Goal: Transaction & Acquisition: Purchase product/service

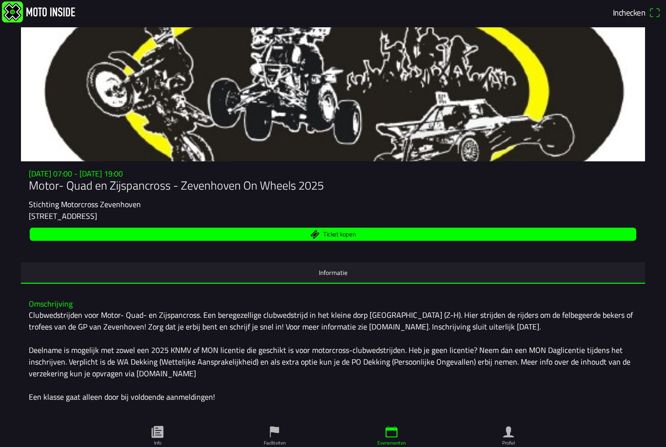
click at [462, 238] on span "Ticket kopen" at bounding box center [333, 234] width 595 height 13
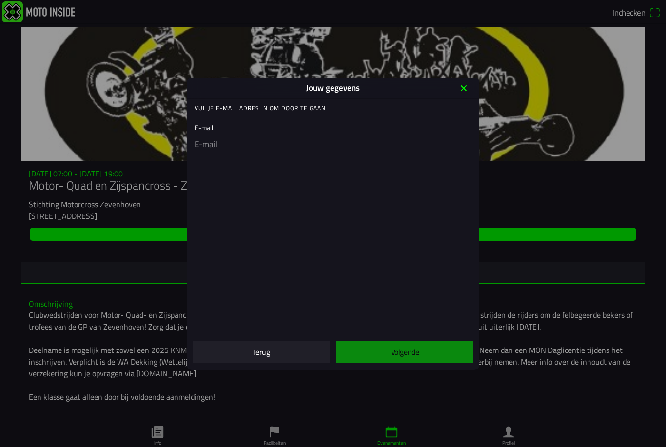
click at [343, 145] on input "email" at bounding box center [335, 145] width 281 height 20
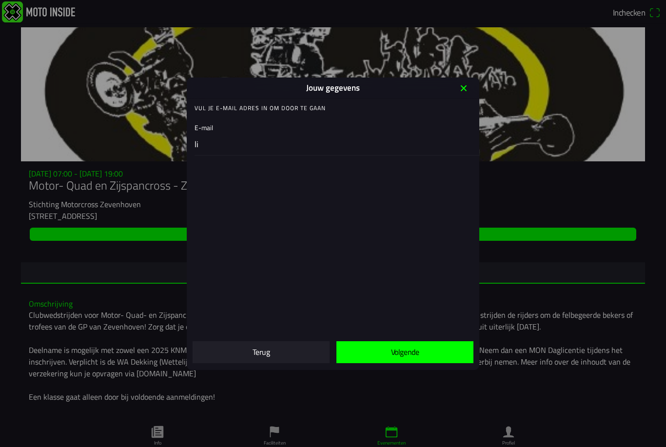
type input "l"
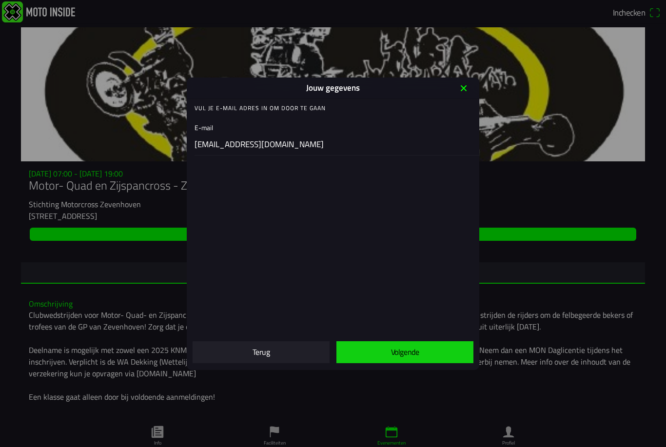
type input "[EMAIL_ADDRESS][DOMAIN_NAME]"
click at [434, 348] on span "Volgende" at bounding box center [404, 352] width 121 height 22
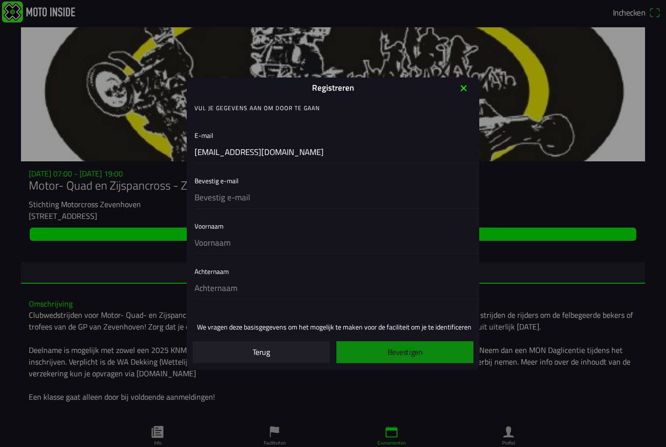
click at [211, 202] on input "text" at bounding box center [335, 198] width 281 height 20
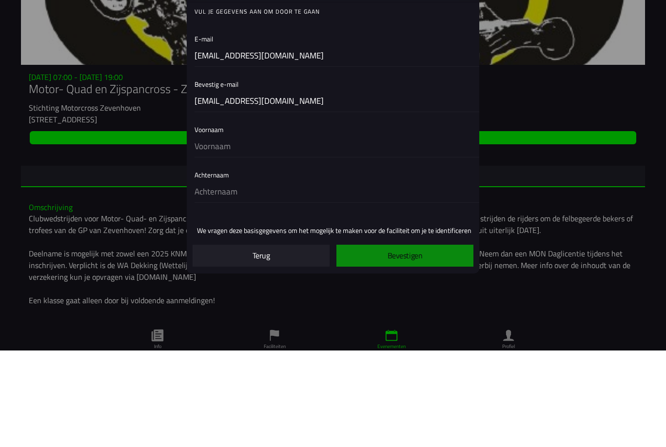
type input "[EMAIL_ADDRESS][DOMAIN_NAME]"
click at [221, 233] on input "text" at bounding box center [335, 243] width 281 height 20
type input "j"
type input "Jan"
click at [206, 278] on input "text" at bounding box center [335, 288] width 281 height 20
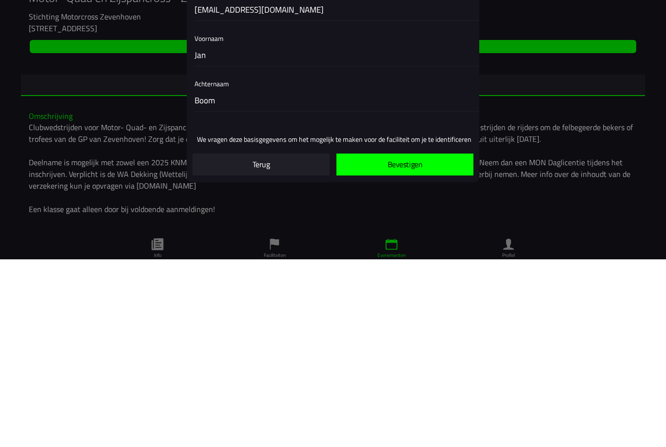
type input "Boom"
click at [444, 341] on span "Bevestigen" at bounding box center [404, 352] width 121 height 22
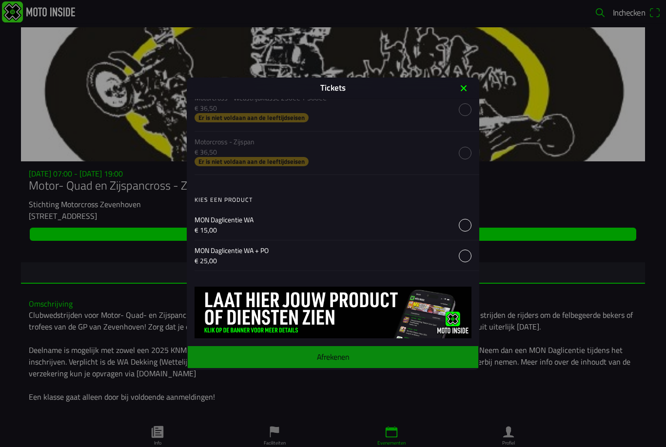
scroll to position [1200, 0]
click at [462, 84] on icon "close" at bounding box center [464, 88] width 16 height 16
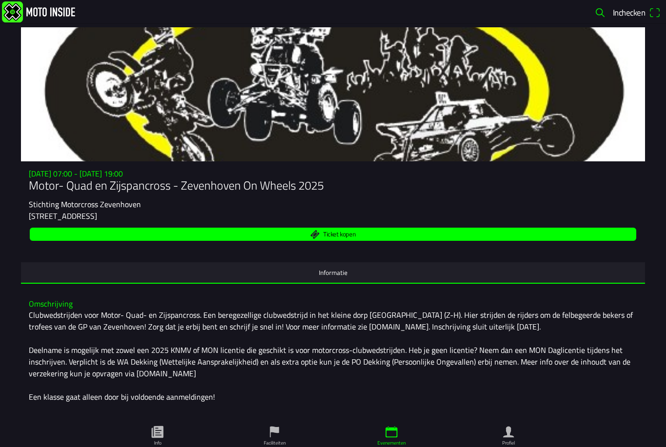
scroll to position [0, 0]
